Goal: Information Seeking & Learning: Learn about a topic

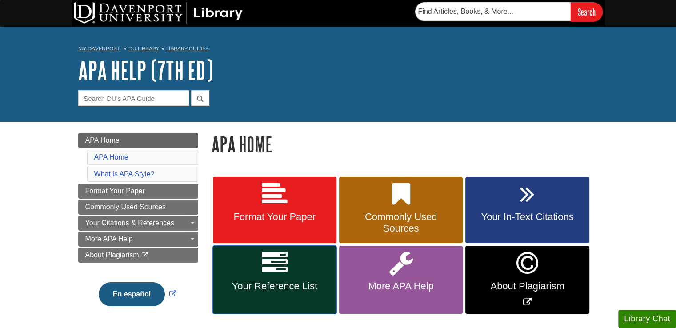
click at [280, 283] on span "Your Reference List" at bounding box center [275, 286] width 110 height 12
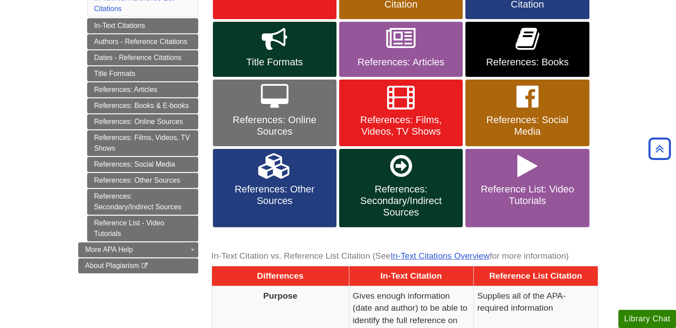
scroll to position [218, 0]
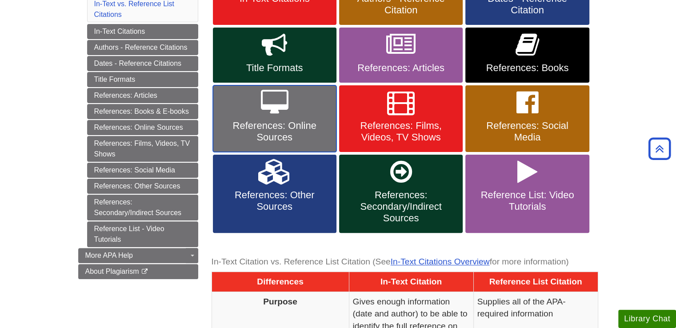
click at [299, 103] on link "References: Online Sources" at bounding box center [275, 118] width 124 height 67
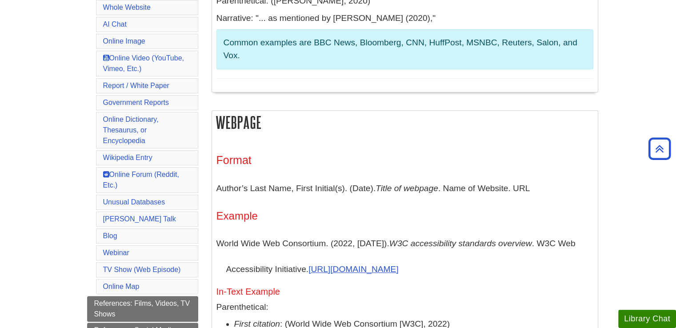
scroll to position [375, 0]
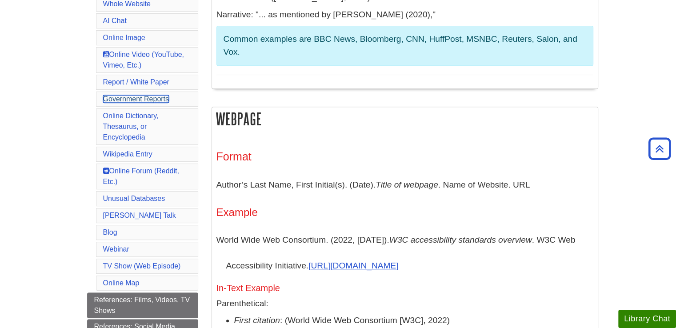
click at [160, 96] on link "Government Reports" at bounding box center [136, 99] width 66 height 8
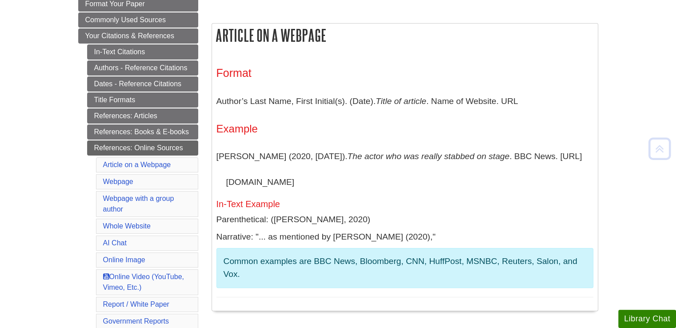
scroll to position [164, 0]
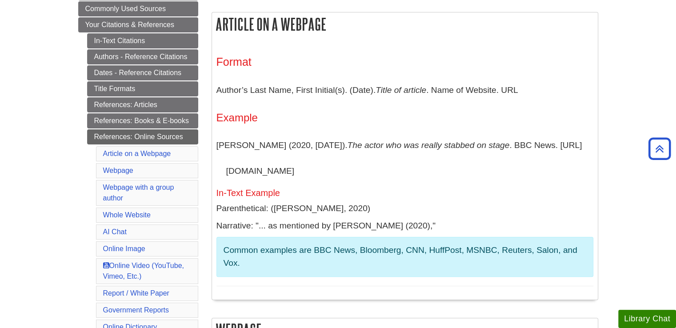
click at [120, 43] on link "In-Text Citations" at bounding box center [142, 40] width 111 height 15
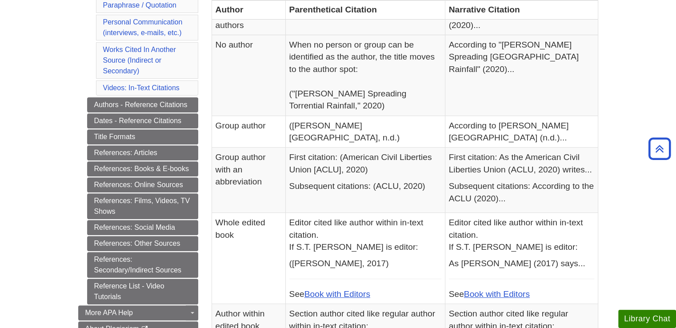
scroll to position [312, 0]
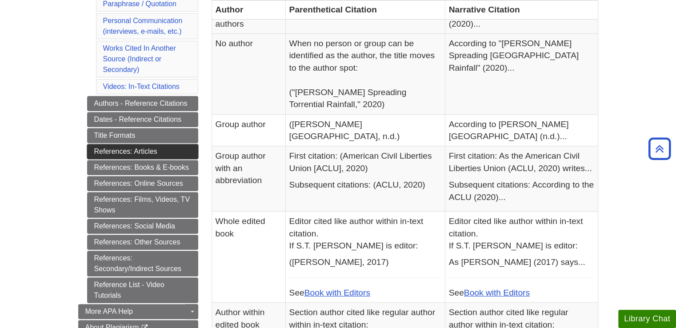
click at [149, 148] on link "References: Articles" at bounding box center [142, 151] width 111 height 15
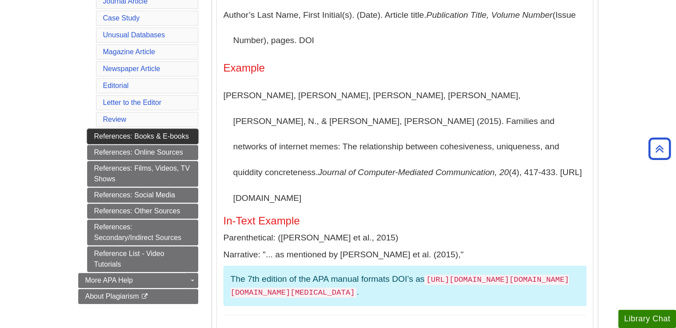
scroll to position [284, 0]
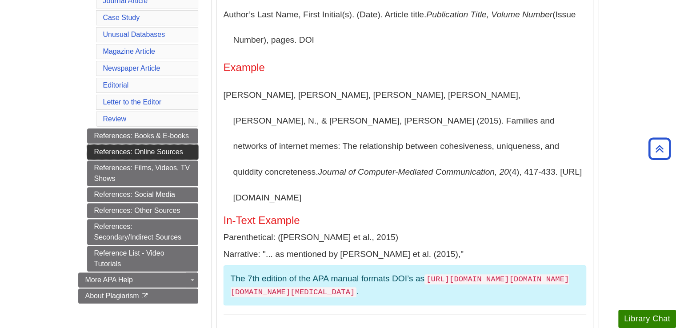
click at [146, 147] on link "References: Online Sources" at bounding box center [142, 151] width 111 height 15
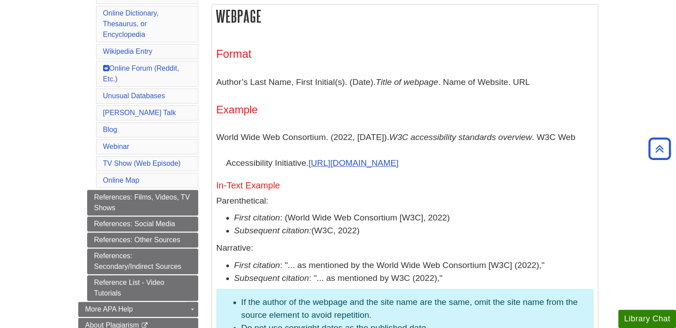
scroll to position [476, 0]
